Goal: Task Accomplishment & Management: Manage account settings

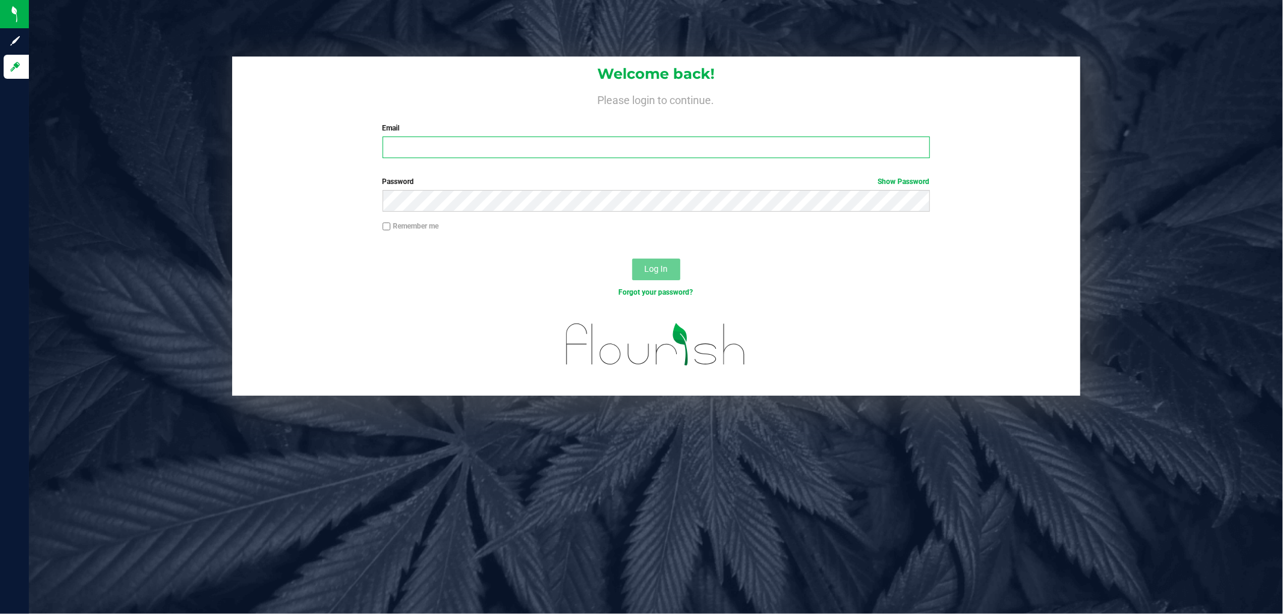
click at [476, 147] on input "Email" at bounding box center [656, 148] width 547 height 22
type input "[EMAIL_ADDRESS][DOMAIN_NAME]"
click at [632, 259] on button "Log In" at bounding box center [656, 270] width 48 height 22
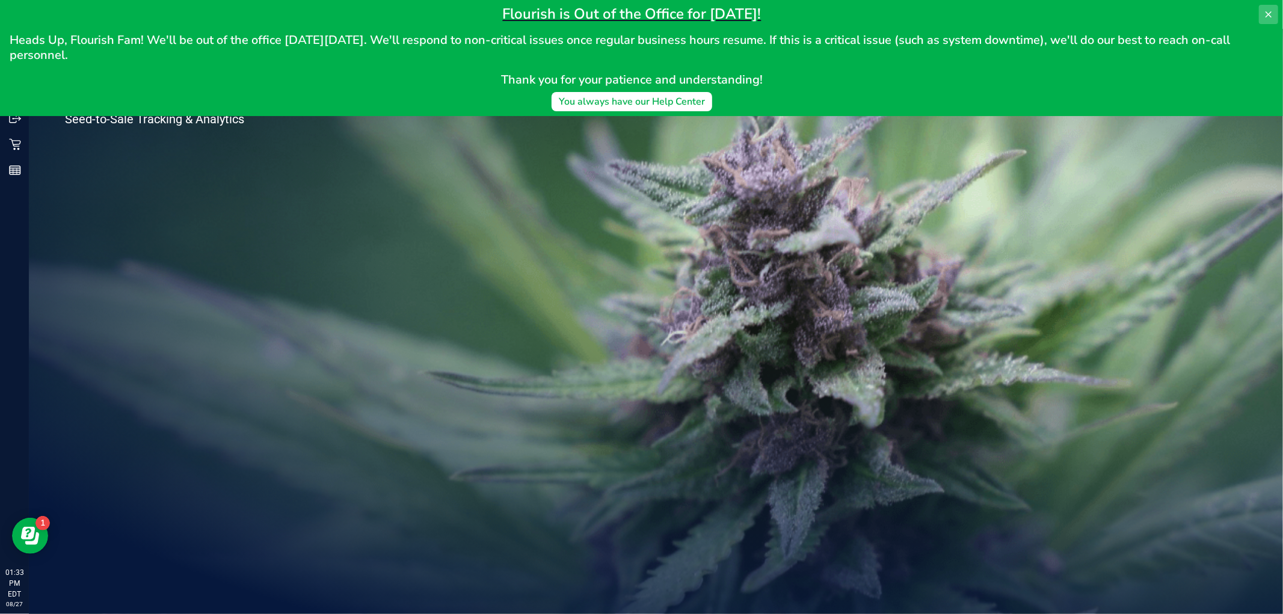
click at [1266, 10] on icon at bounding box center [1269, 15] width 10 height 10
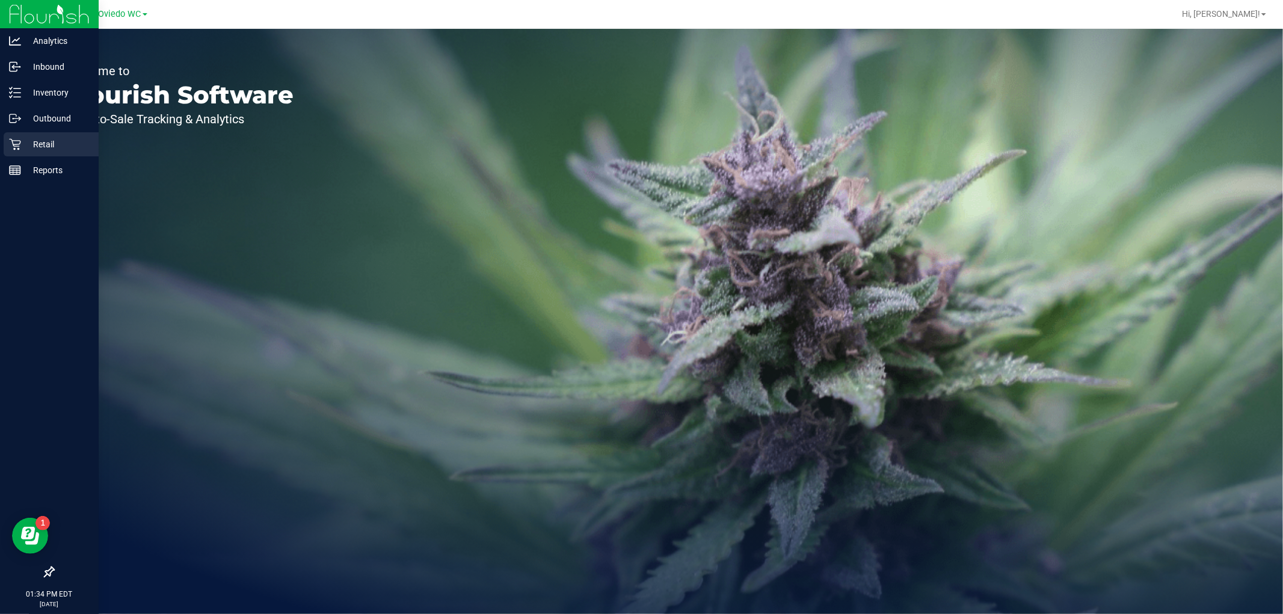
click at [38, 135] on div "Retail" at bounding box center [51, 144] width 95 height 24
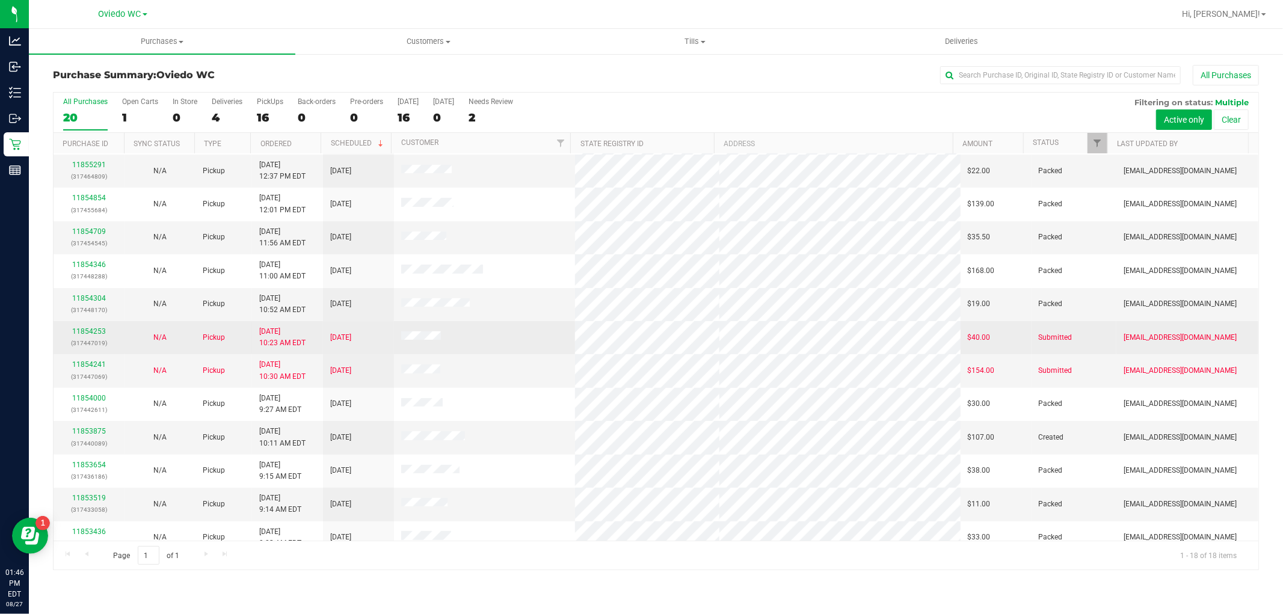
scroll to position [213, 0]
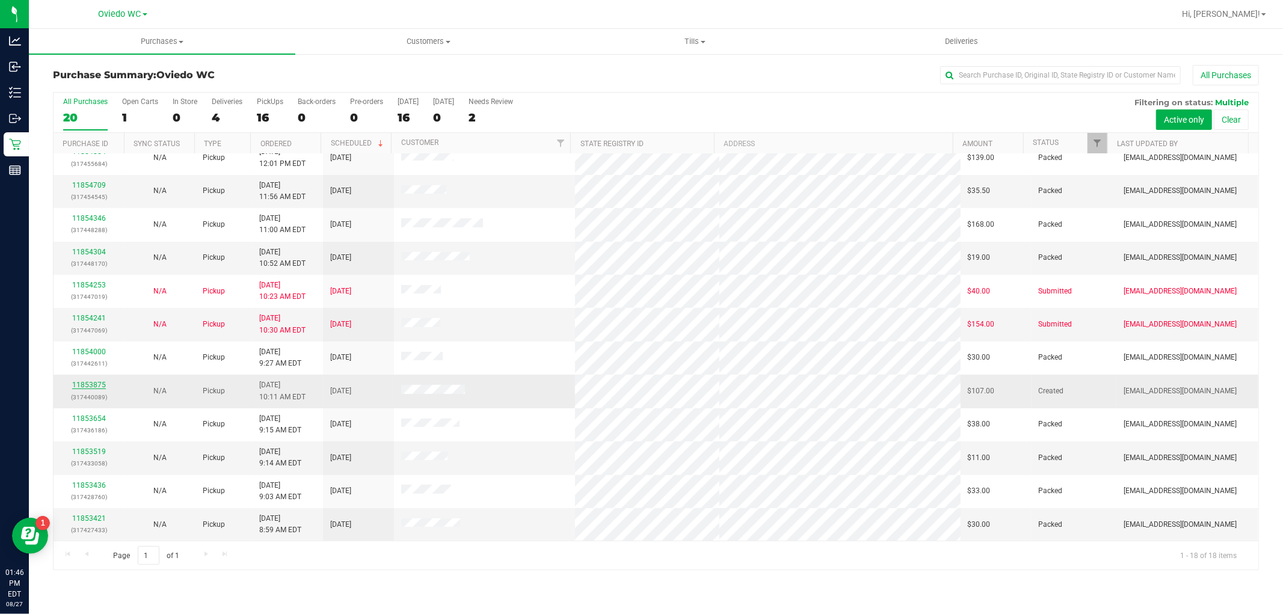
click at [78, 381] on link "11853875" at bounding box center [89, 385] width 34 height 8
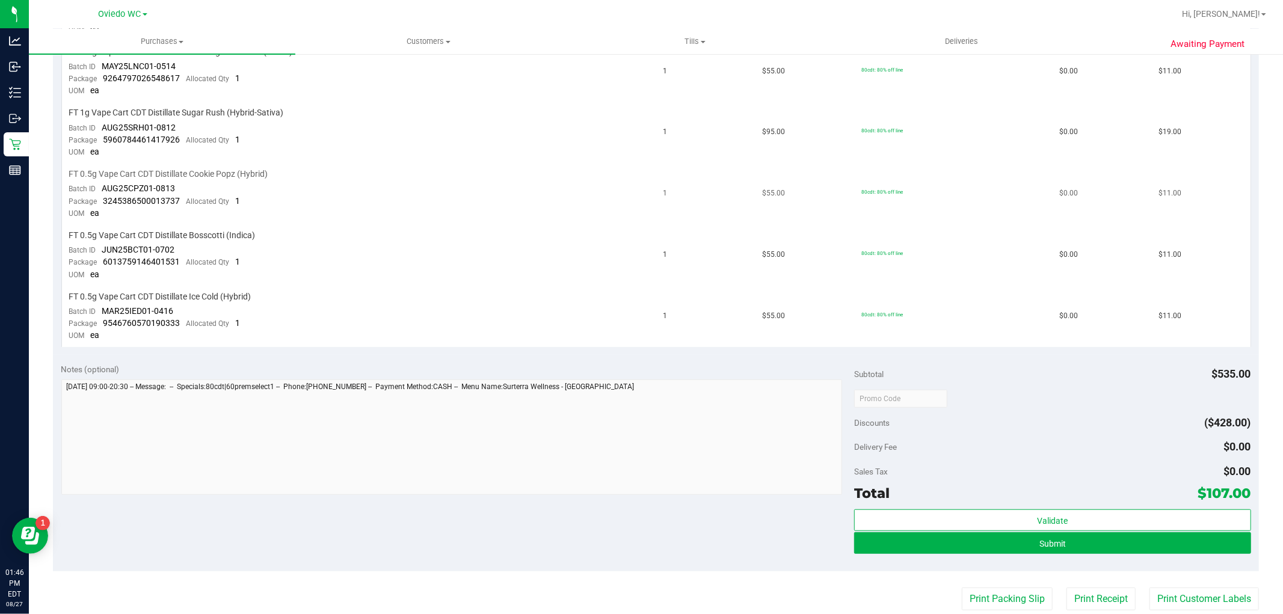
scroll to position [601, 0]
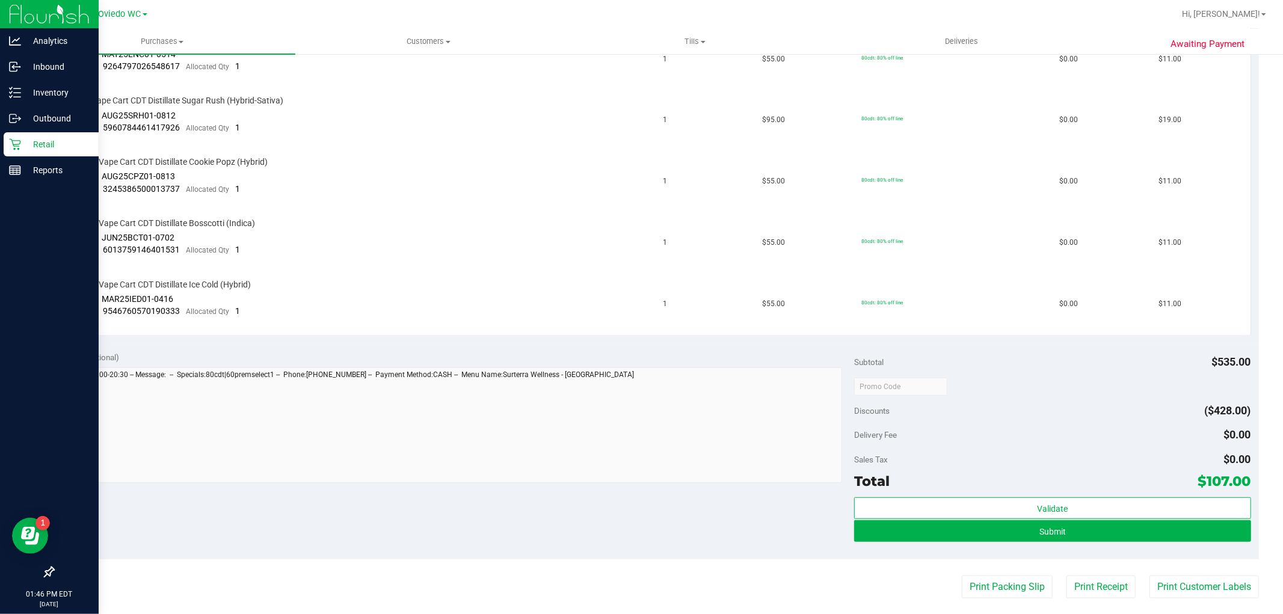
click at [11, 147] on icon at bounding box center [15, 144] width 12 height 12
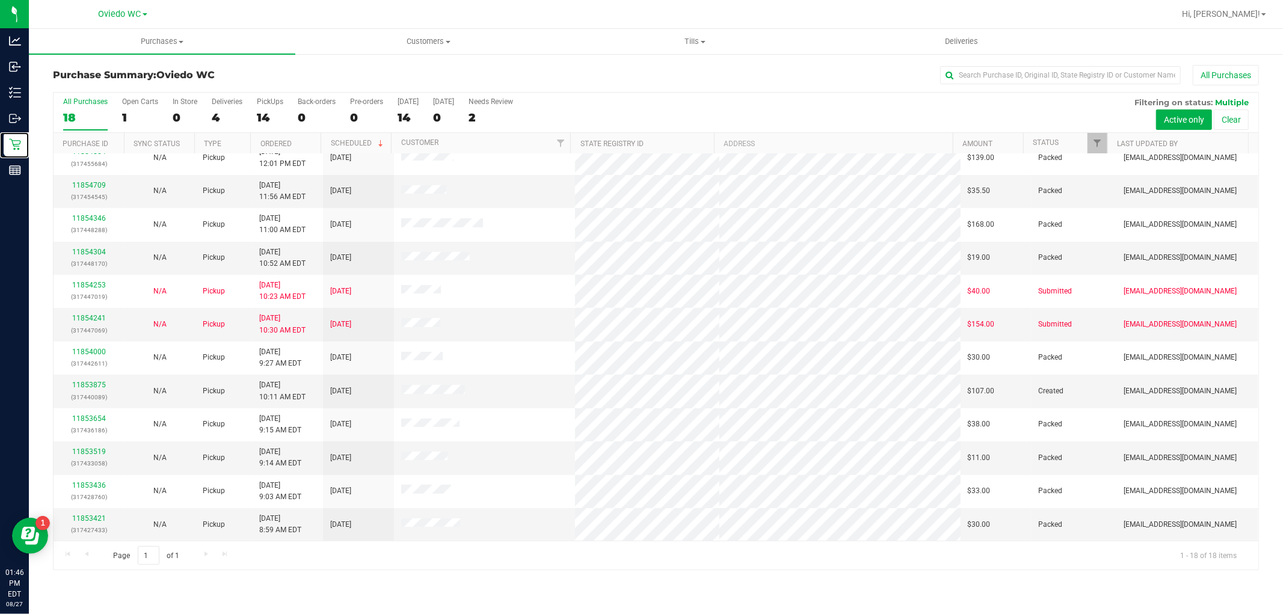
scroll to position [213, 0]
click at [80, 389] on link "11853875" at bounding box center [89, 385] width 34 height 8
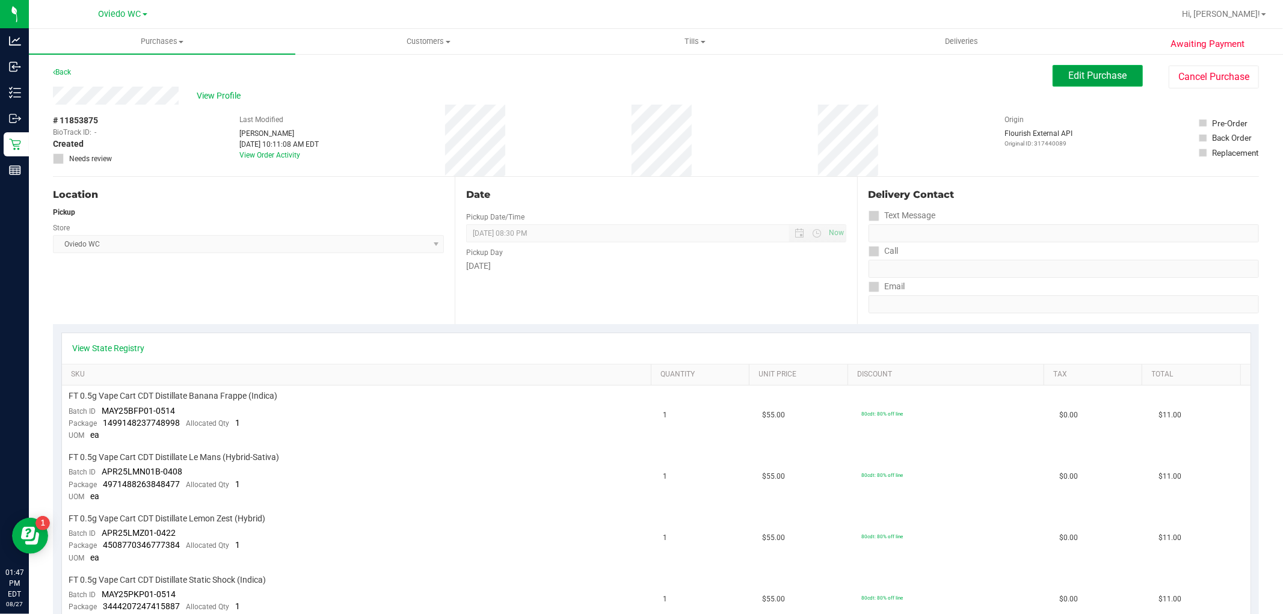
click at [1055, 81] on button "Edit Purchase" at bounding box center [1098, 76] width 90 height 22
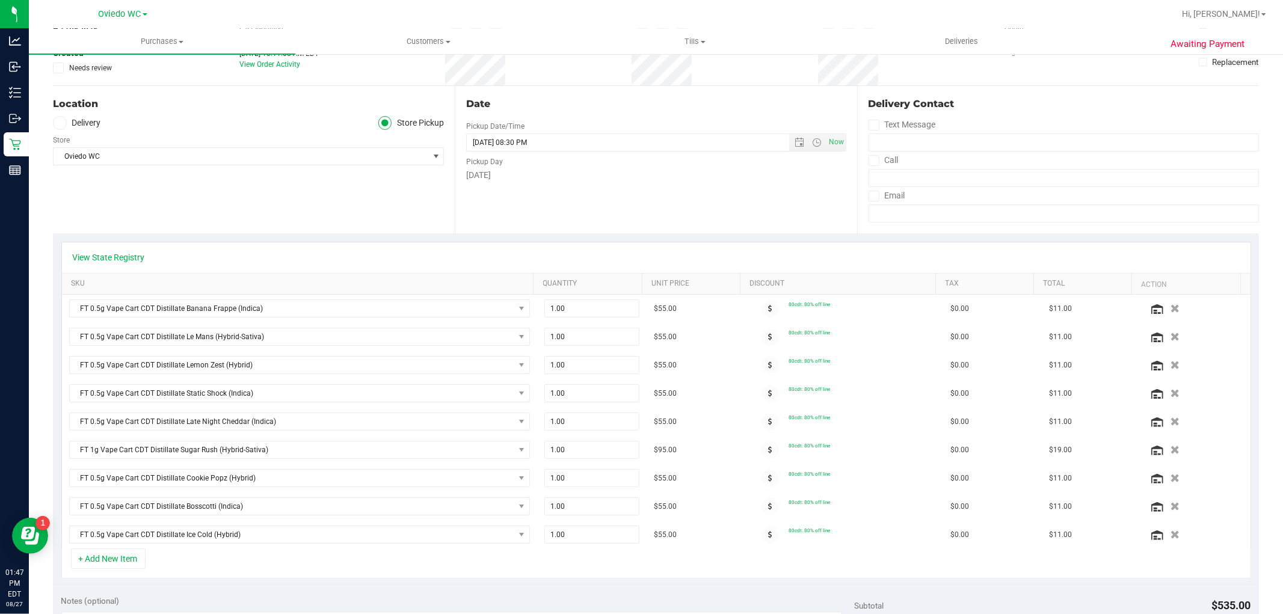
scroll to position [334, 0]
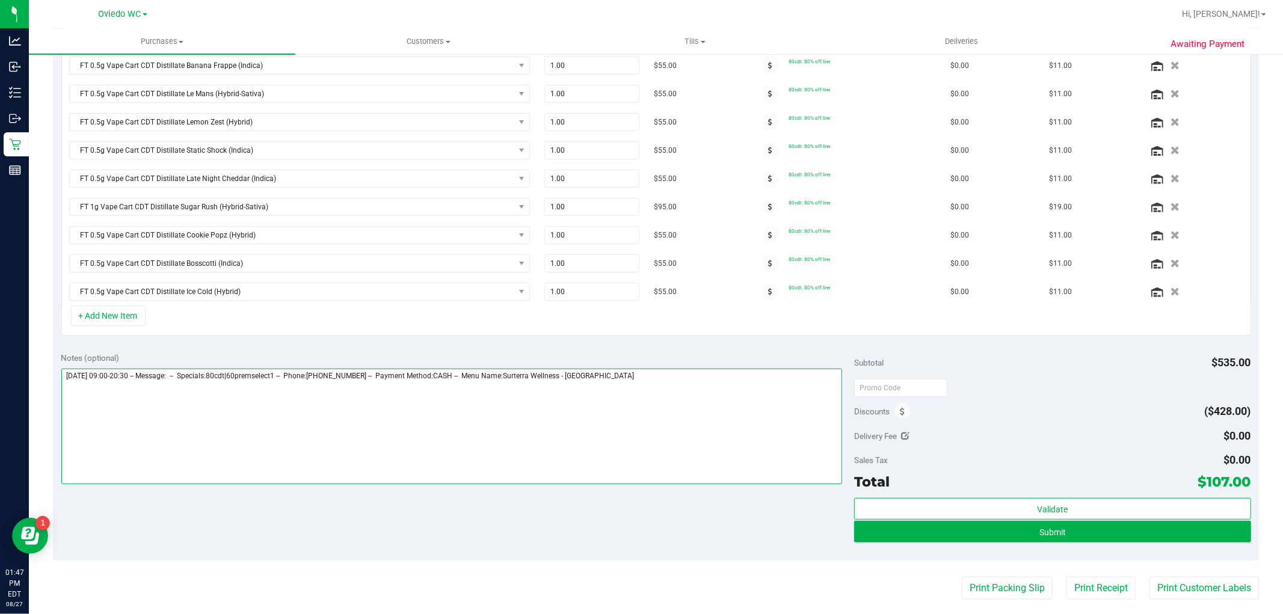
click at [645, 381] on textarea at bounding box center [451, 426] width 781 height 115
click at [162, 386] on textarea at bounding box center [451, 426] width 781 height 115
click at [65, 382] on textarea at bounding box center [451, 426] width 781 height 115
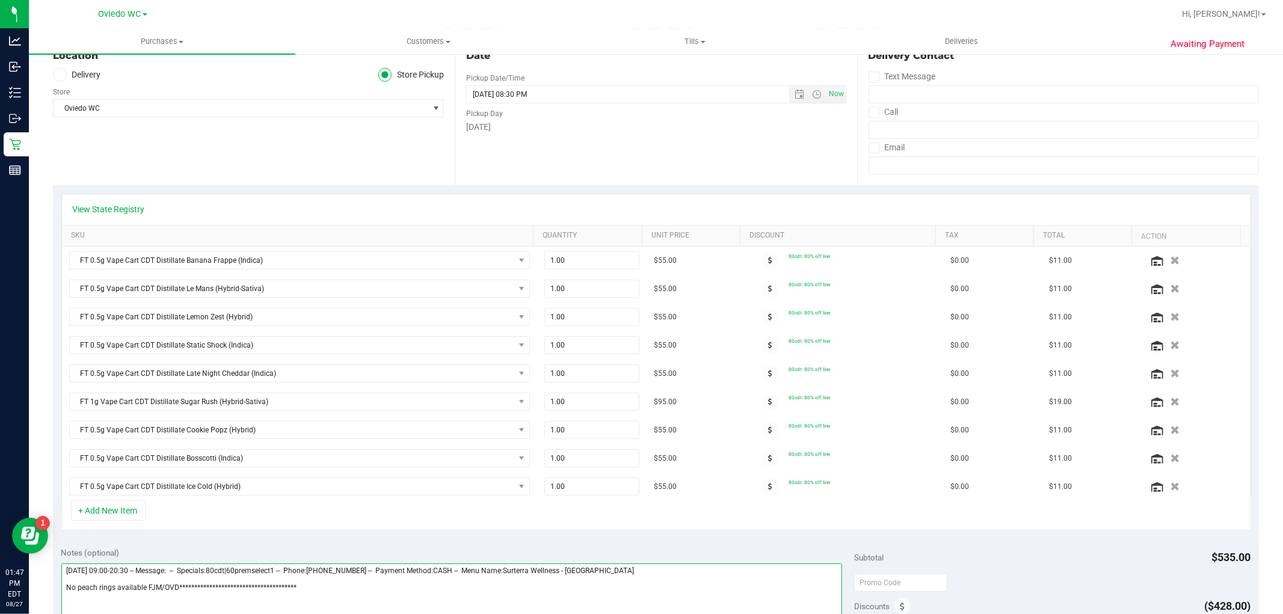
scroll to position [0, 0]
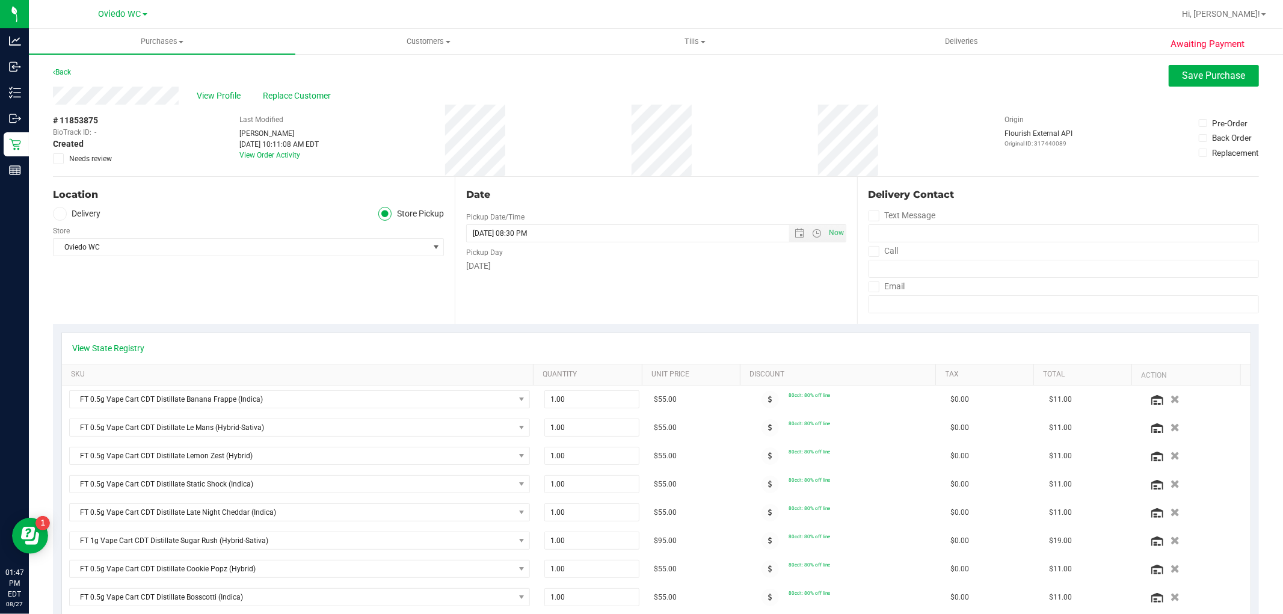
type textarea "**********"
click at [57, 159] on icon at bounding box center [59, 159] width 8 height 0
click at [0, 0] on input "Needs review" at bounding box center [0, 0] width 0 height 0
click at [1183, 77] on span "Save Purchase" at bounding box center [1214, 75] width 63 height 11
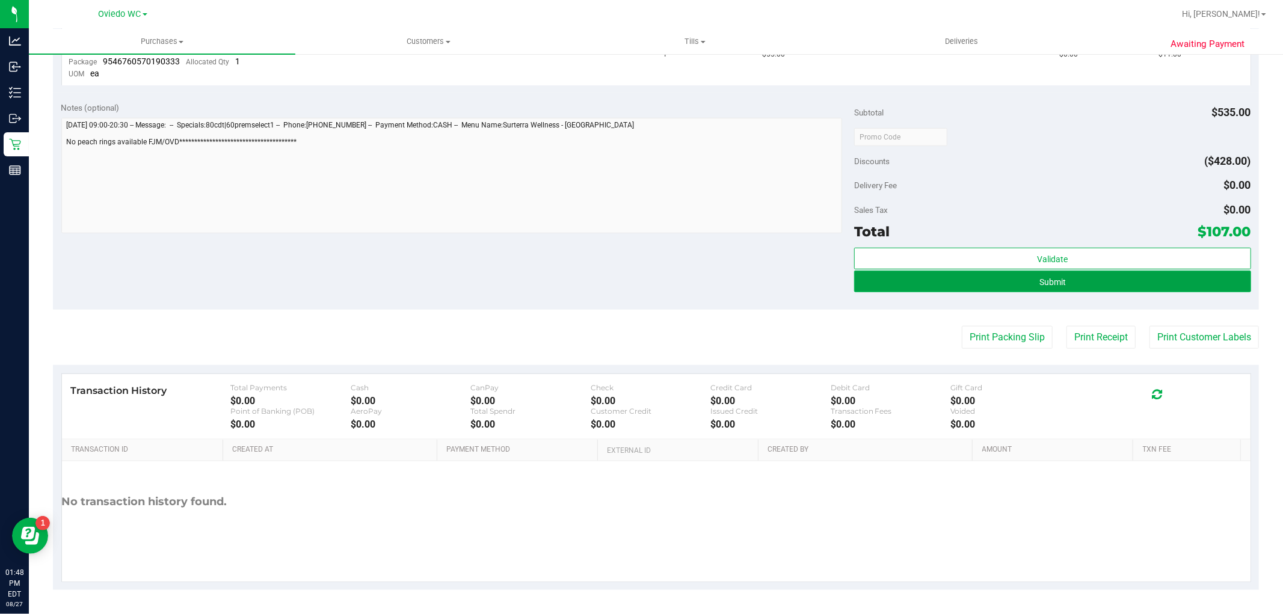
click at [1045, 278] on span "Submit" at bounding box center [1052, 282] width 26 height 10
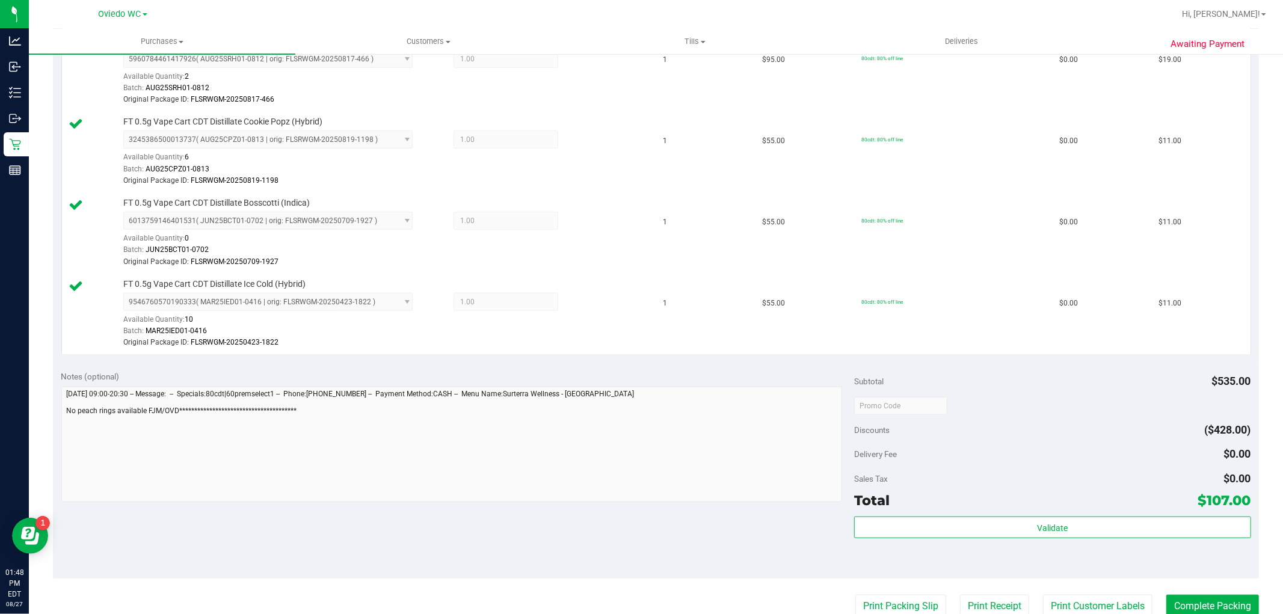
scroll to position [869, 0]
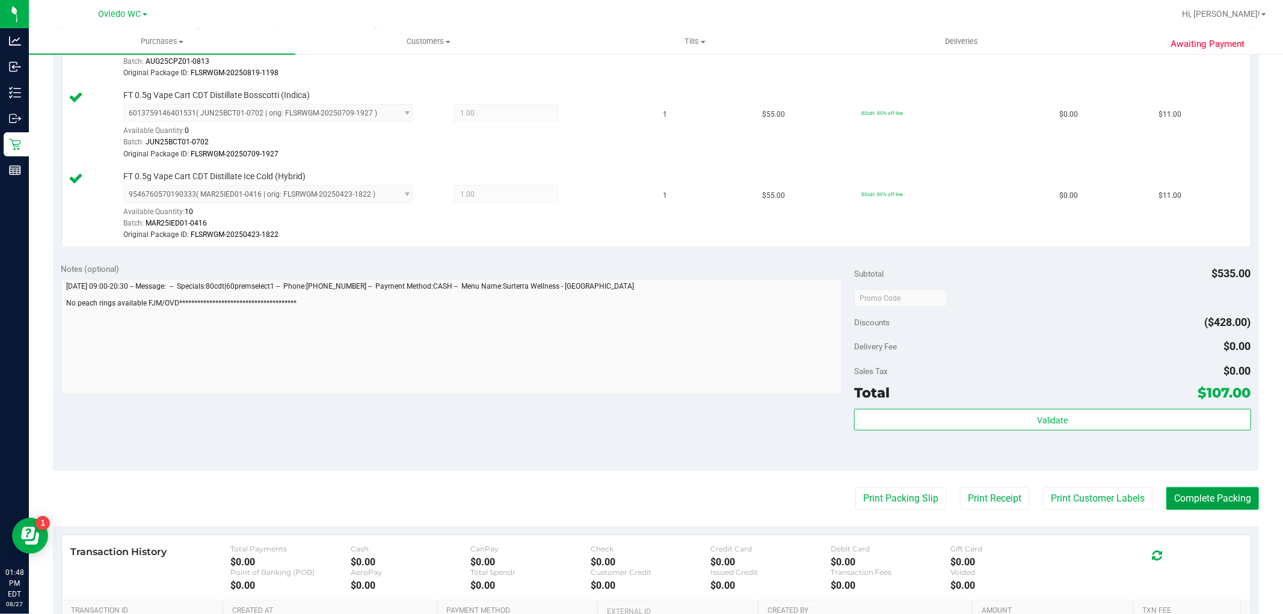
click at [1176, 499] on button "Complete Packing" at bounding box center [1212, 498] width 93 height 23
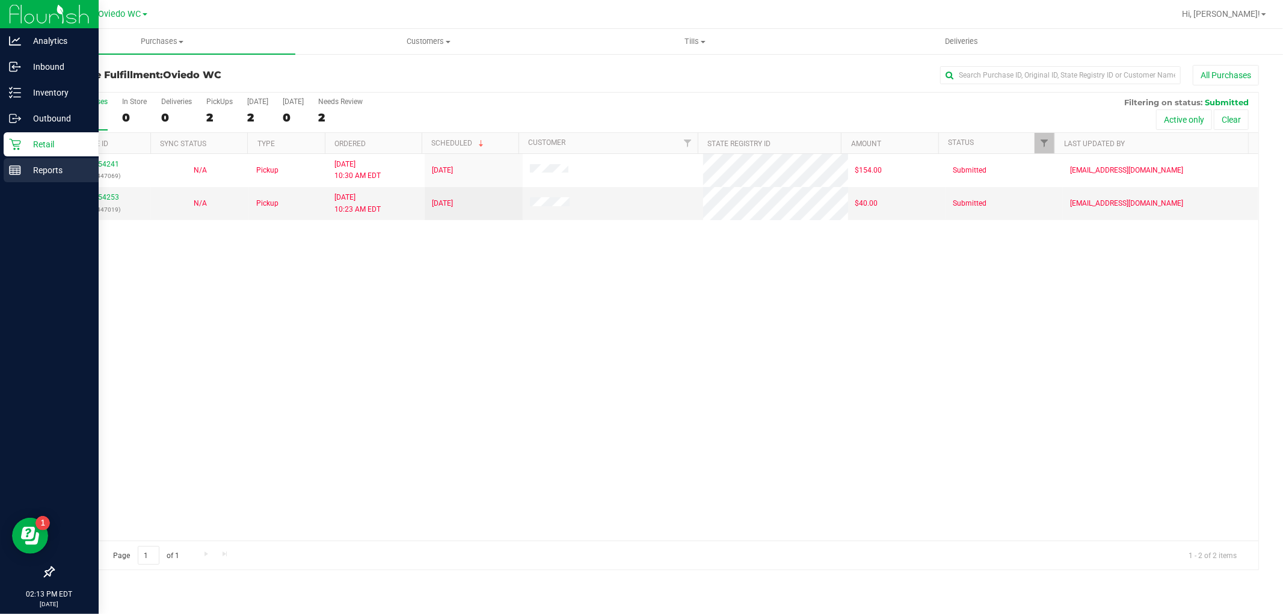
click at [41, 176] on p "Reports" at bounding box center [57, 170] width 72 height 14
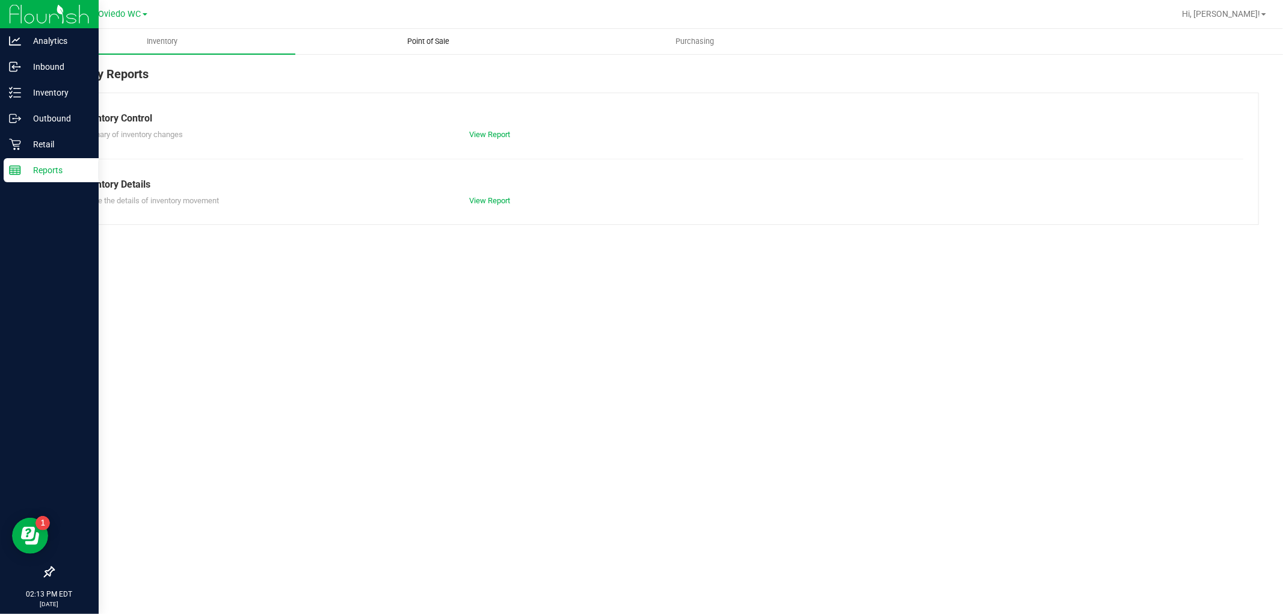
click at [426, 36] on span "Point of Sale" at bounding box center [429, 41] width 75 height 11
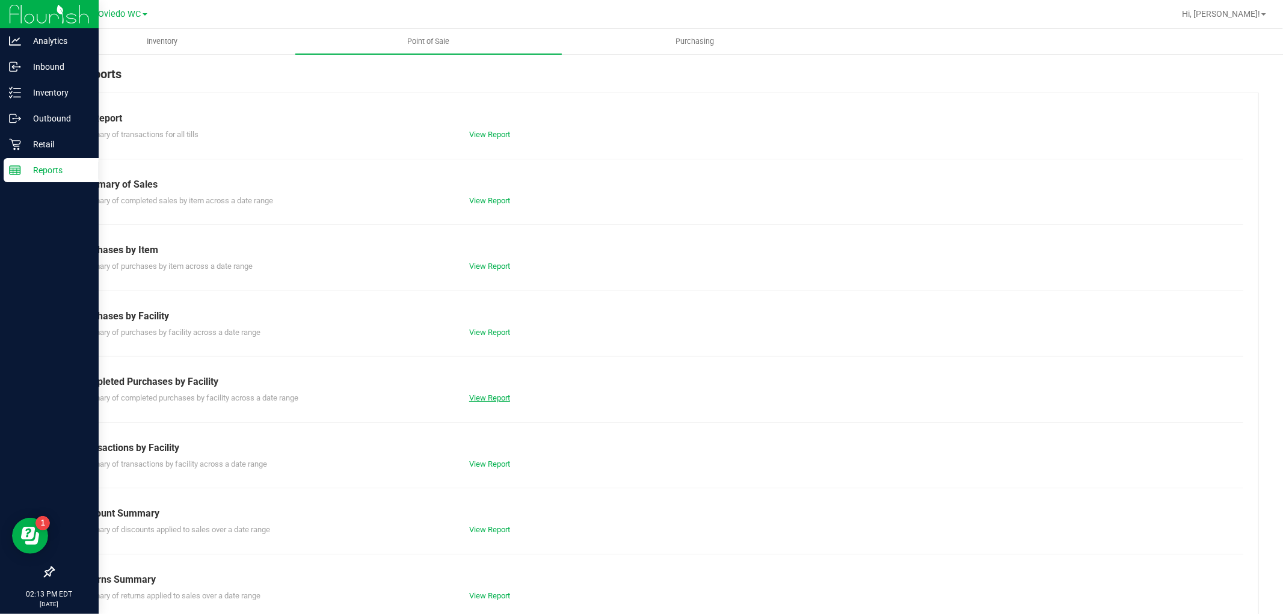
click at [492, 394] on link "View Report" at bounding box center [489, 397] width 41 height 9
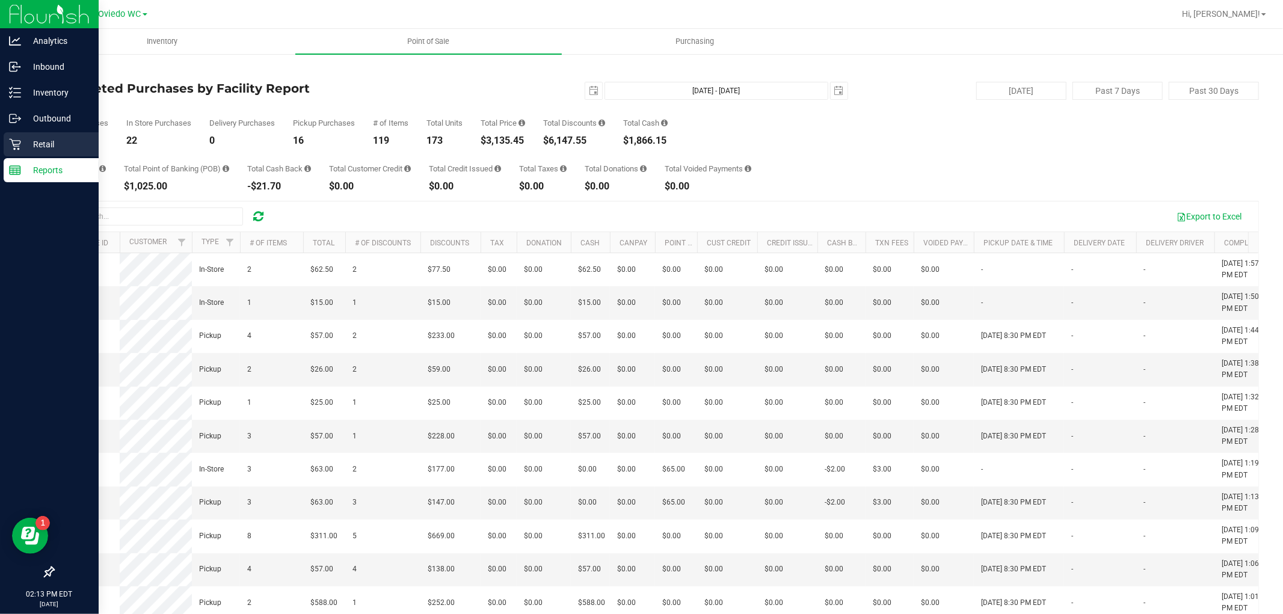
click at [19, 142] on icon at bounding box center [15, 144] width 12 height 12
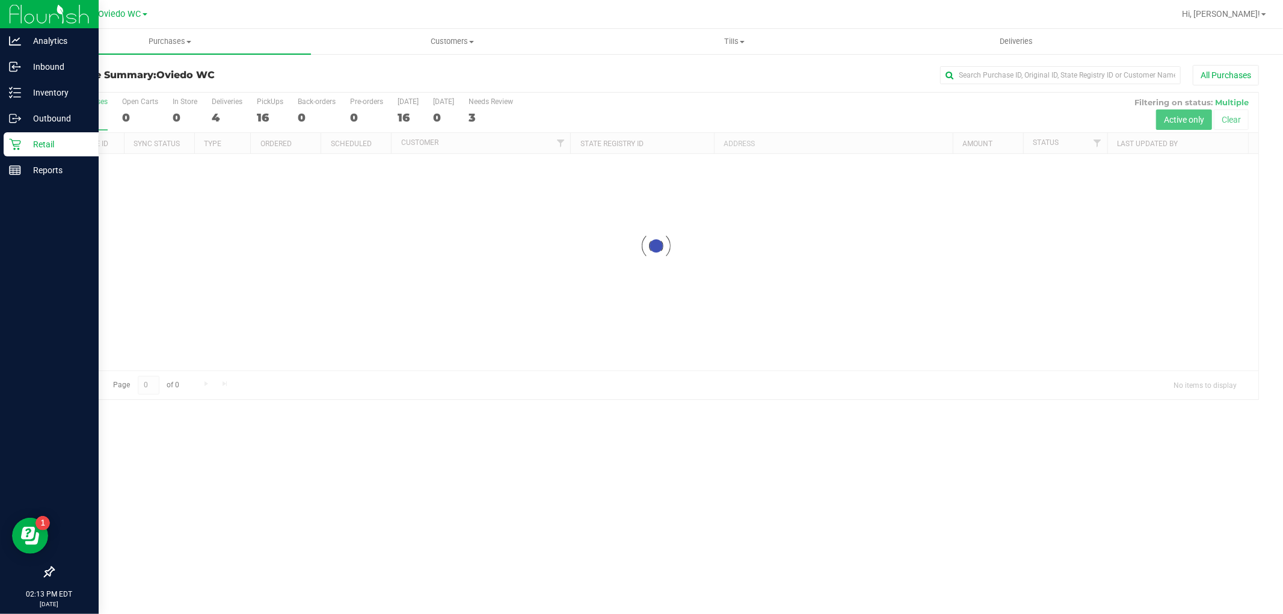
click at [31, 137] on p "Retail" at bounding box center [57, 144] width 72 height 14
